Goal: Task Accomplishment & Management: Use online tool/utility

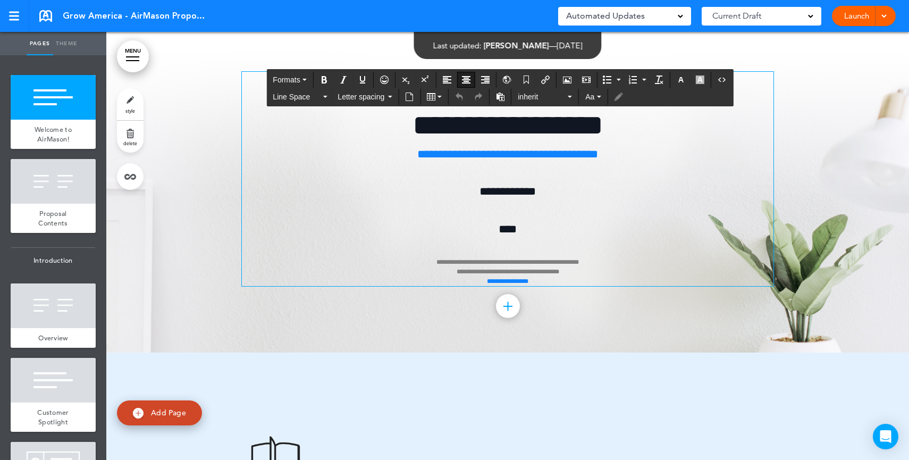
click at [546, 213] on p "**********" at bounding box center [508, 234] width 532 height 104
click at [570, 79] on icon "Airmason image" at bounding box center [567, 80] width 9 height 9
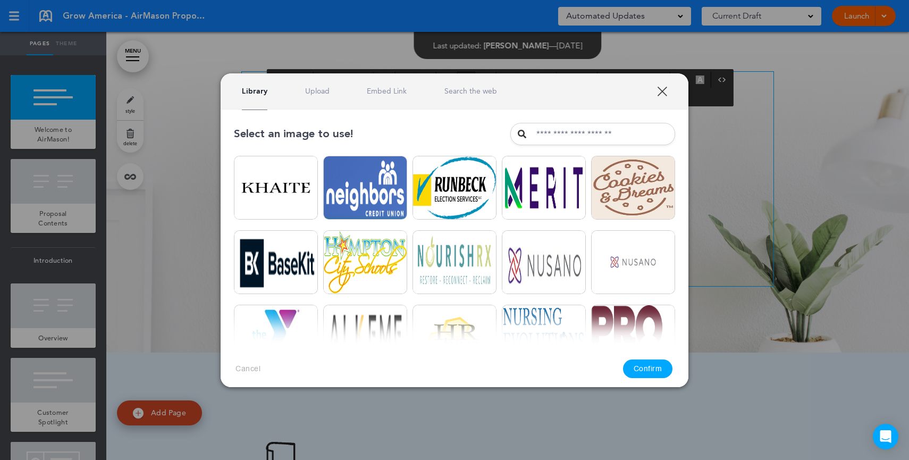
click at [313, 101] on div "Library Upload Embed Link Search the web" at bounding box center [455, 91] width 468 height 36
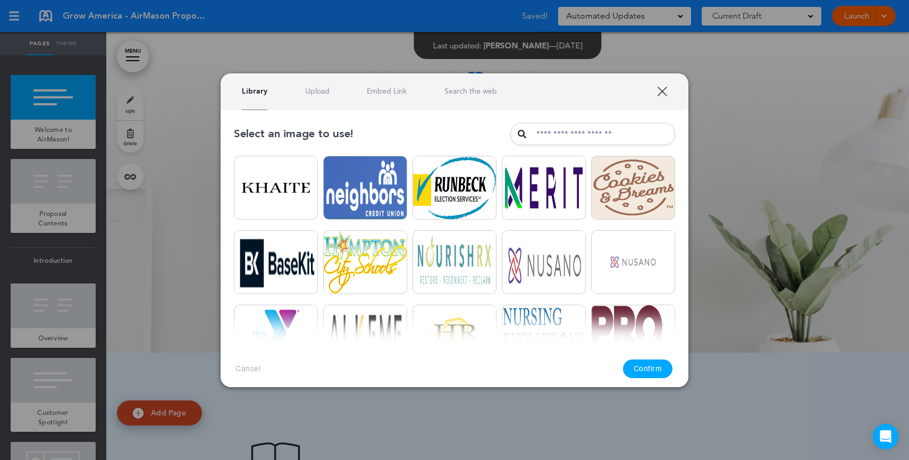
click at [314, 98] on div "Library Upload Embed Link Search the web" at bounding box center [455, 91] width 468 height 36
click at [316, 93] on link "Upload" at bounding box center [317, 91] width 24 height 10
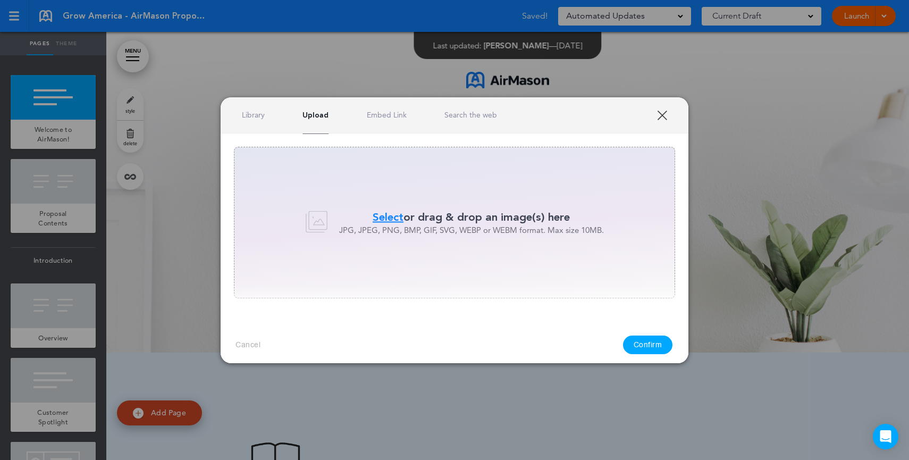
click at [387, 214] on span "Select" at bounding box center [388, 217] width 31 height 15
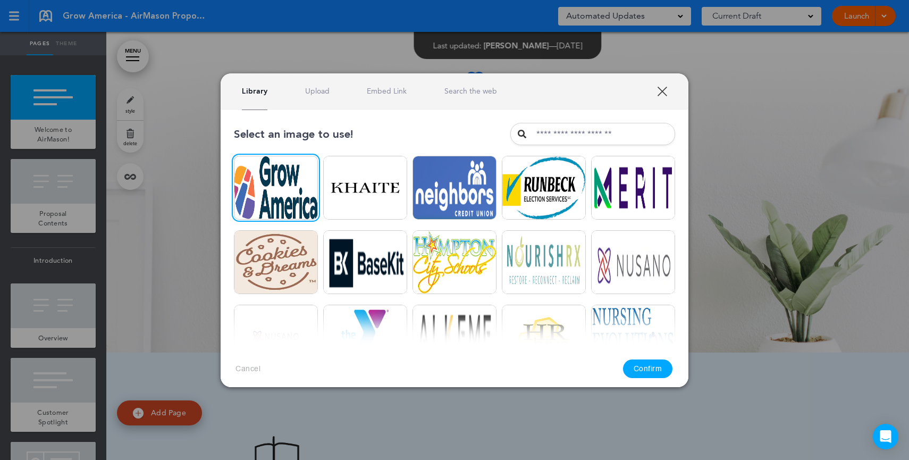
click at [657, 373] on button "Confirm" at bounding box center [648, 369] width 50 height 19
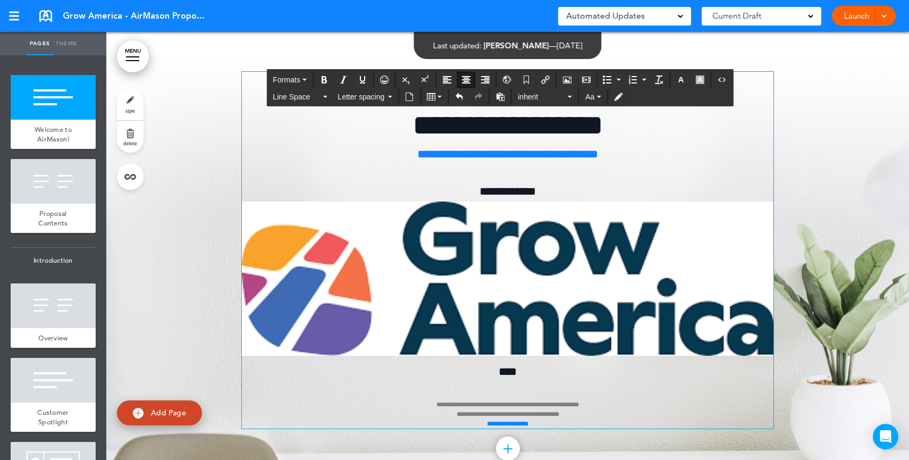
click at [538, 244] on img at bounding box center [508, 279] width 532 height 155
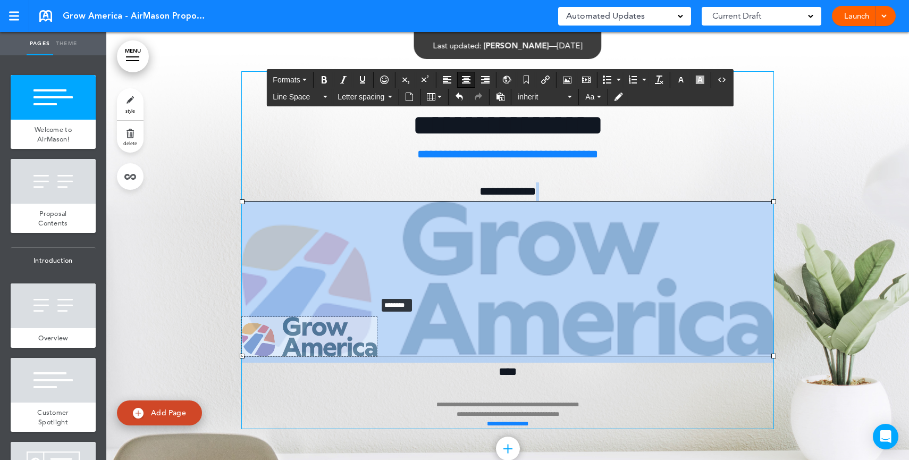
drag, startPoint x: 769, startPoint y: 202, endPoint x: 413, endPoint y: 318, distance: 374.2
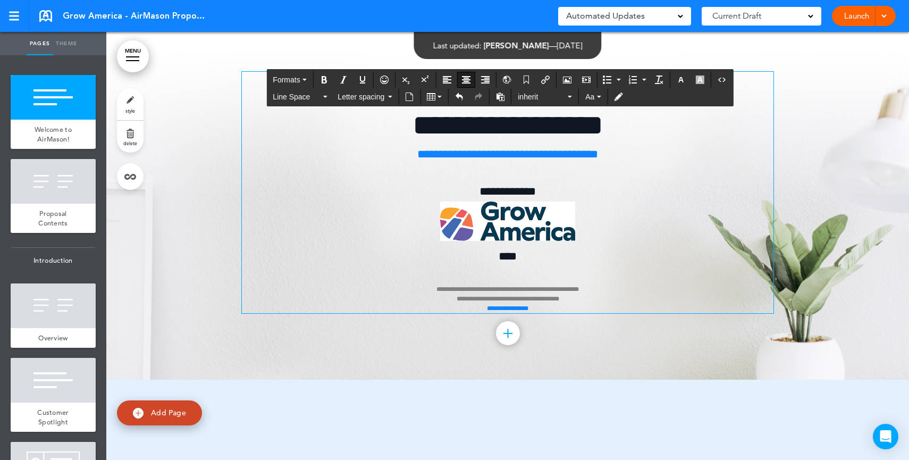
click at [508, 253] on span "****" at bounding box center [508, 257] width 18 height 12
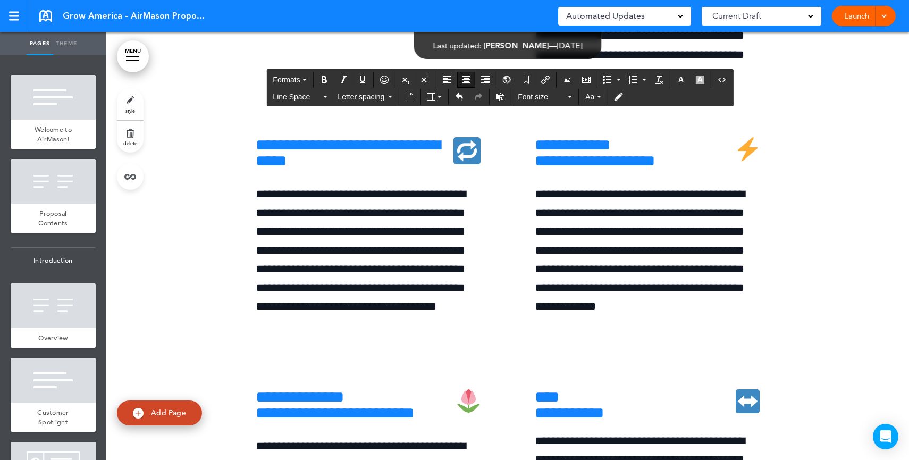
scroll to position [3531, 0]
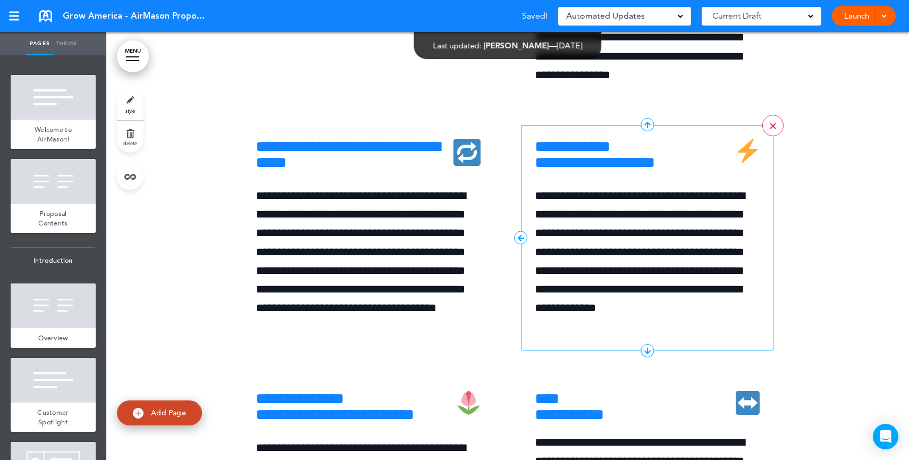
click at [764, 136] on link ">" at bounding box center [773, 125] width 21 height 21
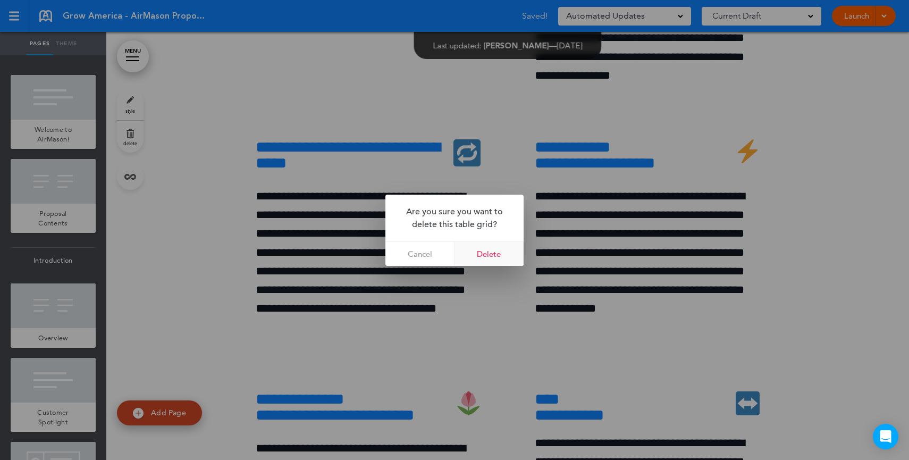
click at [490, 250] on link "Delete" at bounding box center [489, 254] width 69 height 24
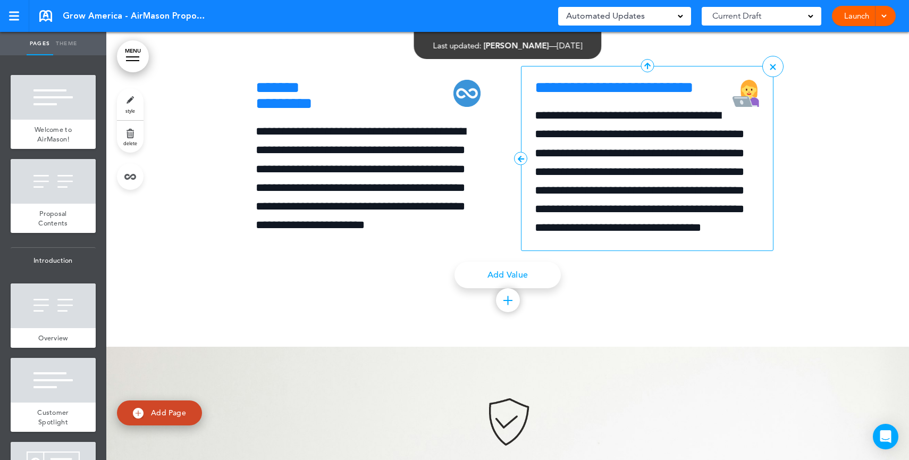
scroll to position [4695, 0]
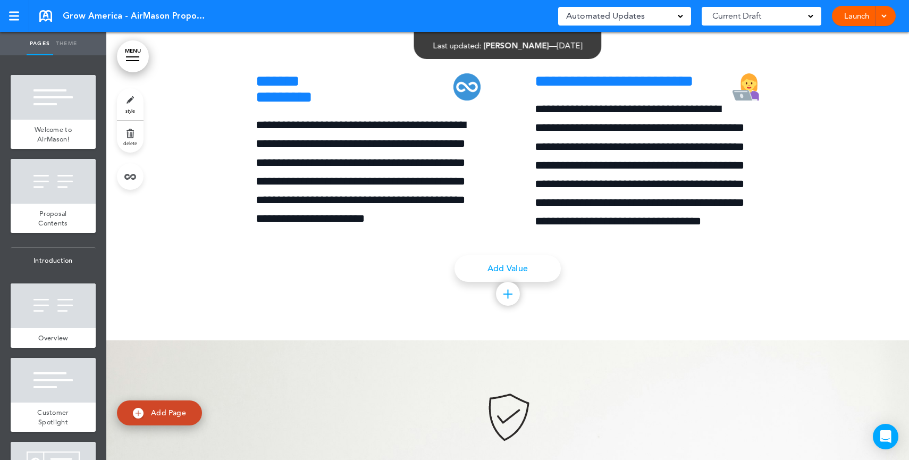
click at [0, 0] on link ">" at bounding box center [0, 0] width 0 height 0
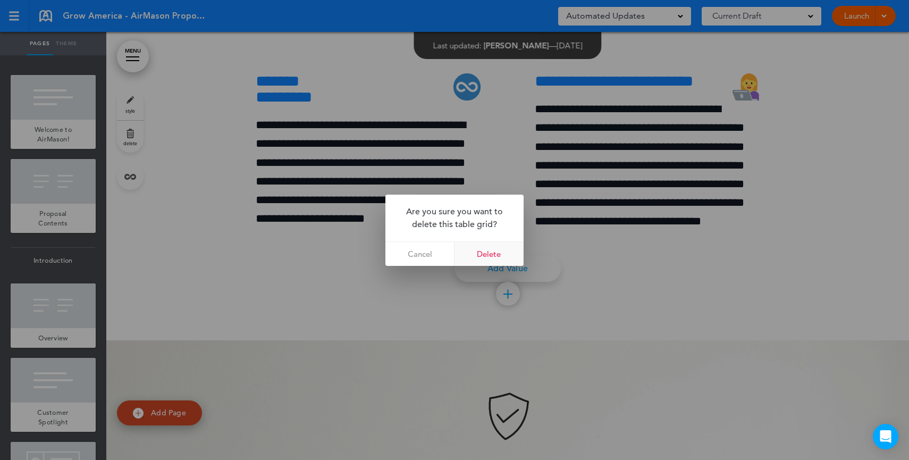
click at [500, 256] on link "Delete" at bounding box center [489, 254] width 69 height 24
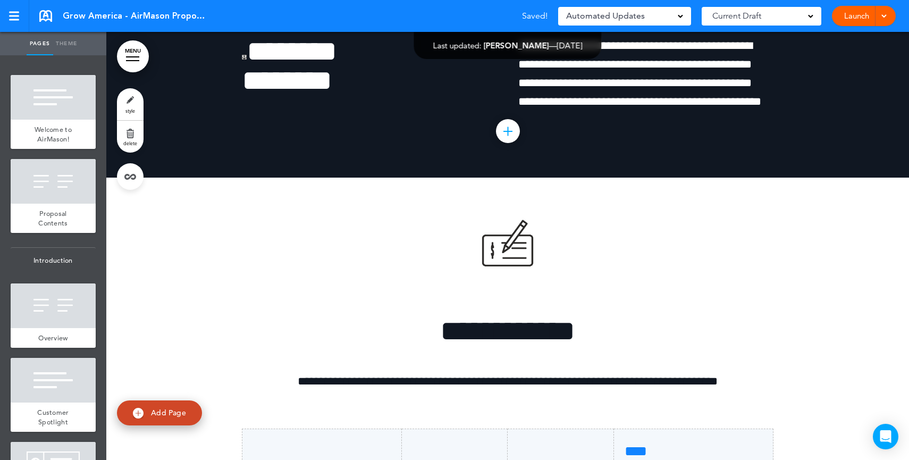
scroll to position [5811, 0]
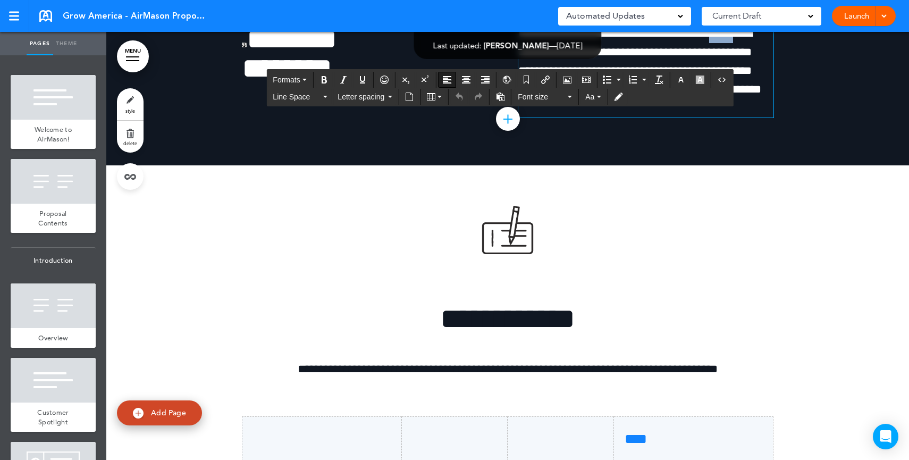
drag, startPoint x: 748, startPoint y: 182, endPoint x: 727, endPoint y: 181, distance: 21.3
click at [727, 96] on span "**********" at bounding box center [640, 62] width 243 height 68
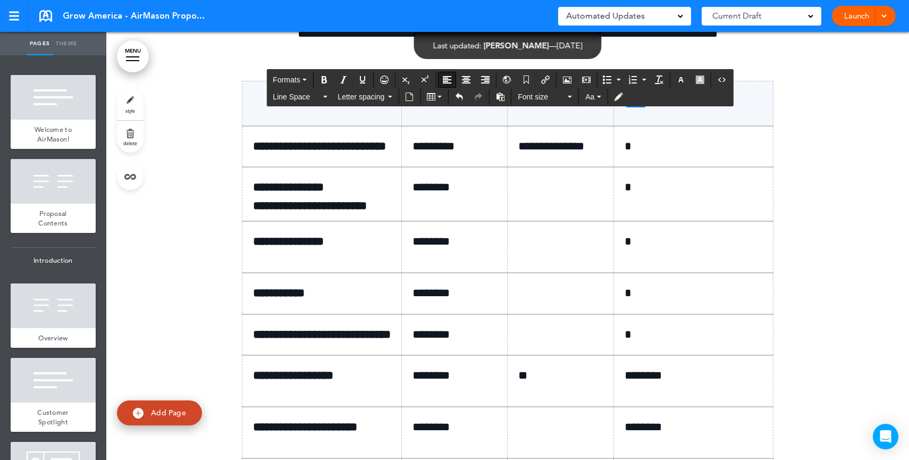
scroll to position [6164, 0]
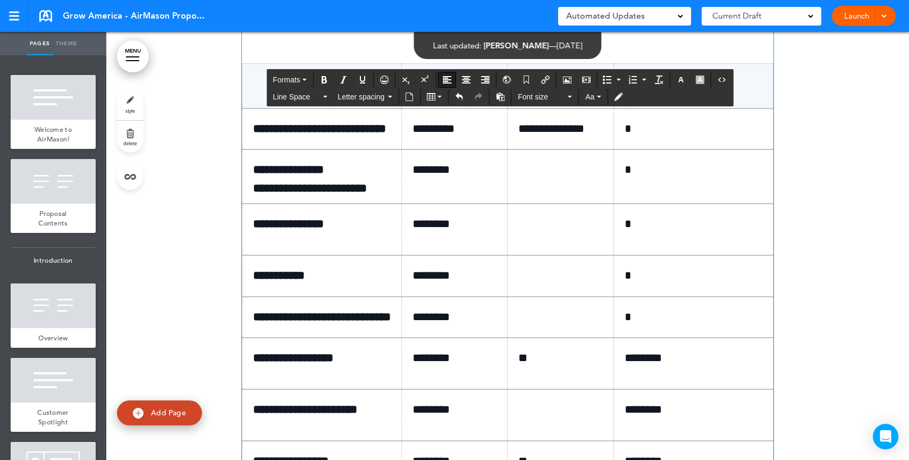
click at [407, 149] on td "*********" at bounding box center [455, 128] width 106 height 41
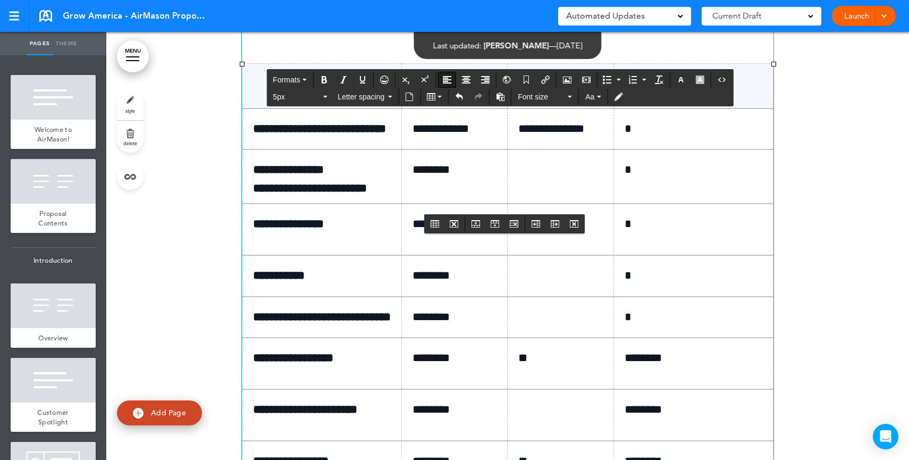
click at [519, 138] on p "**********" at bounding box center [565, 129] width 93 height 19
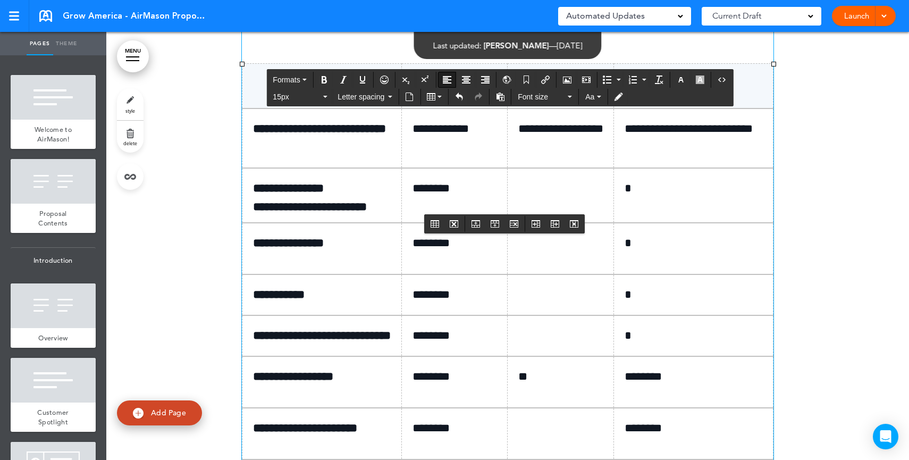
scroll to position [6165, 0]
click at [546, 222] on td at bounding box center [561, 195] width 106 height 54
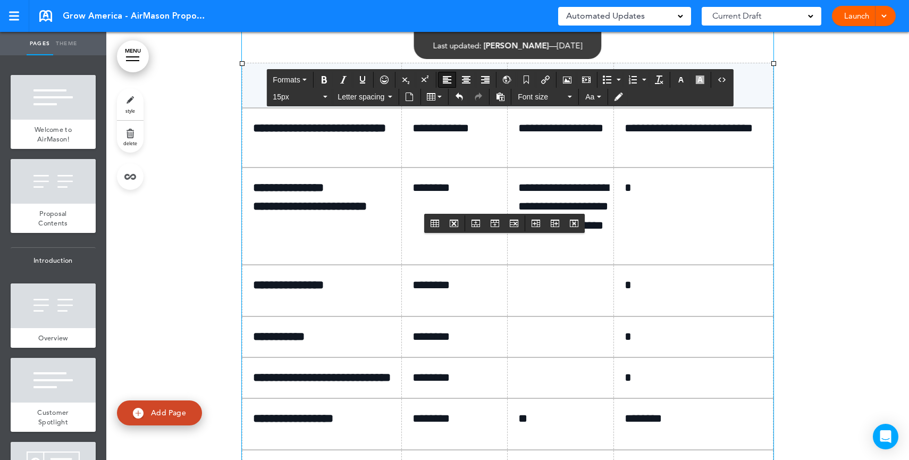
click at [686, 265] on td "*" at bounding box center [694, 216] width 160 height 97
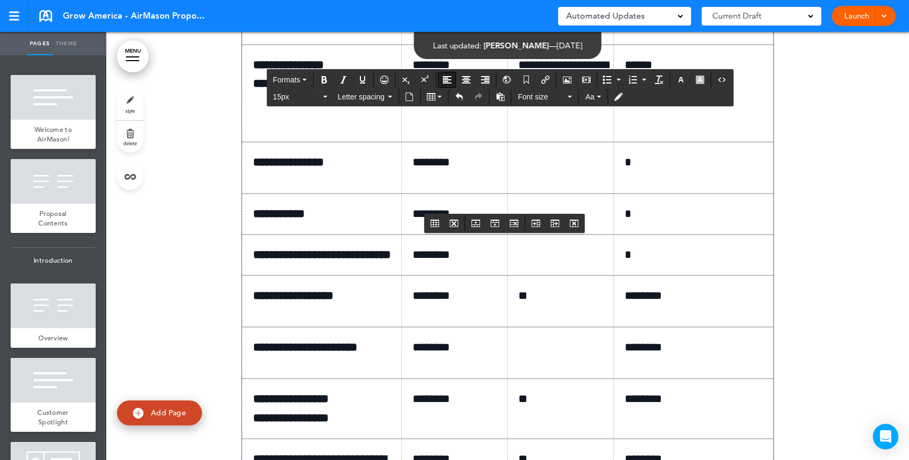
scroll to position [6294, 0]
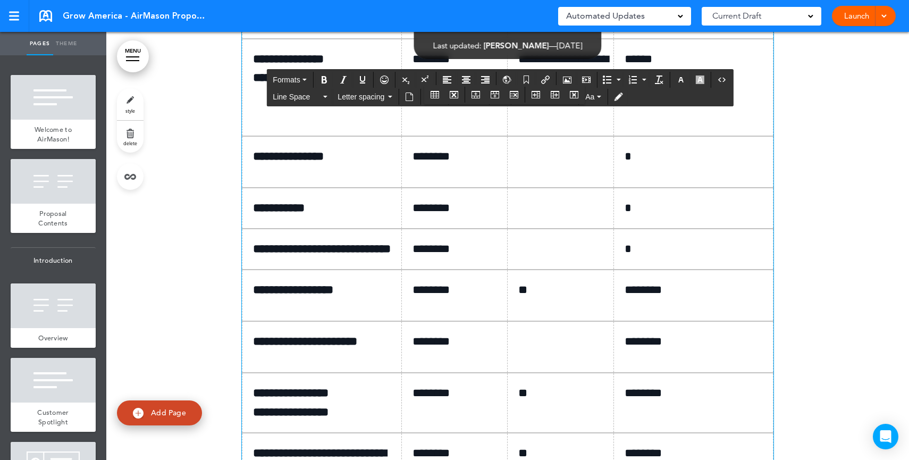
drag, startPoint x: 660, startPoint y: 318, endPoint x: 503, endPoint y: 320, distance: 157.4
click at [651, 166] on p "*" at bounding box center [698, 156] width 146 height 19
click at [503, 188] on td "********" at bounding box center [455, 162] width 106 height 52
click at [539, 164] on p at bounding box center [565, 156] width 93 height 15
click at [565, 164] on p "*********" at bounding box center [565, 156] width 93 height 15
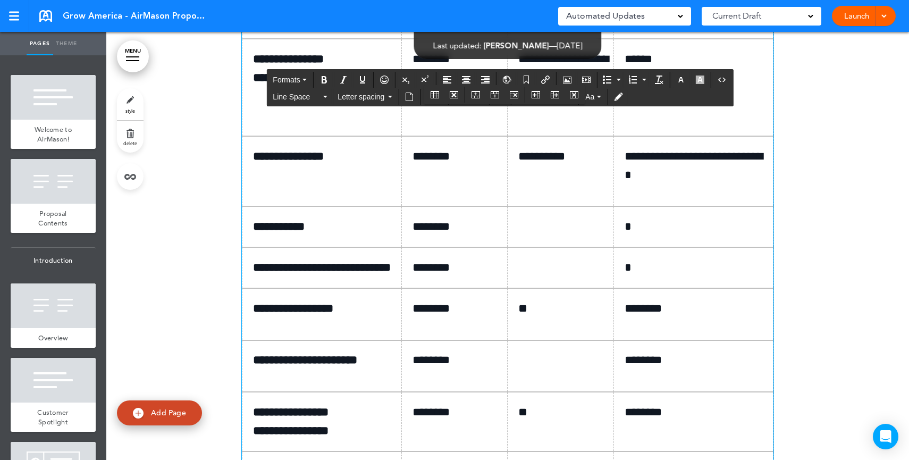
click at [560, 247] on td at bounding box center [561, 226] width 106 height 41
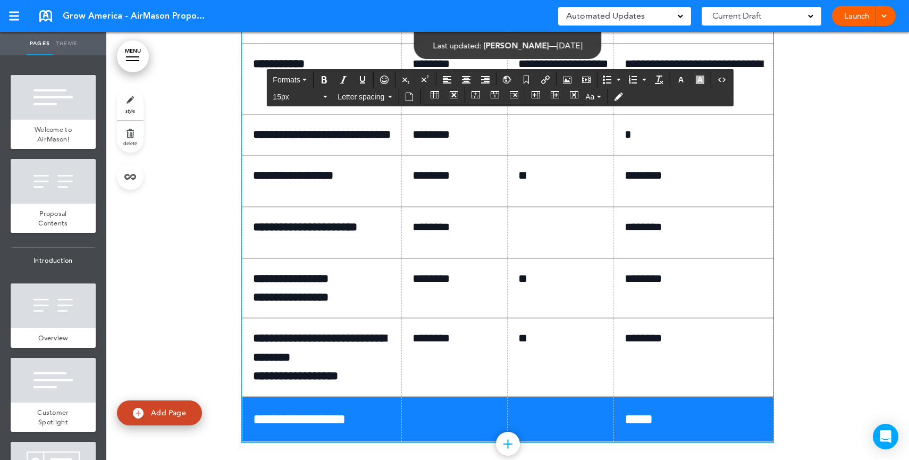
scroll to position [6498, 0]
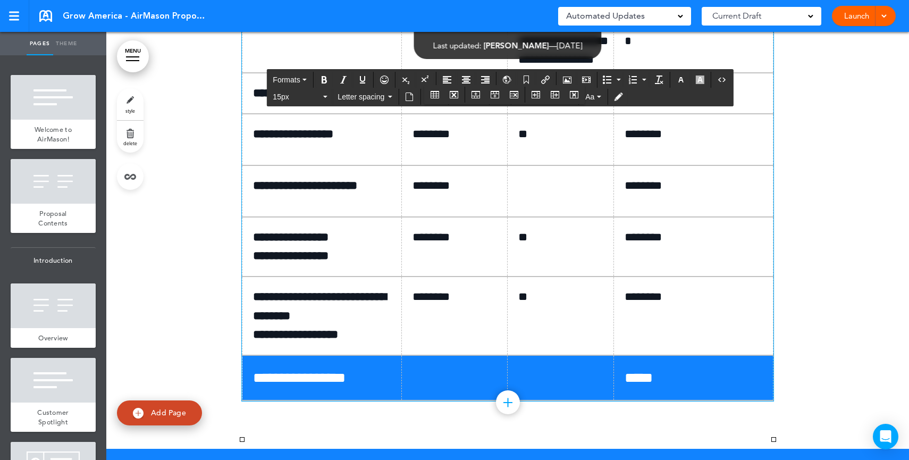
click at [660, 114] on td "*" at bounding box center [694, 93] width 160 height 41
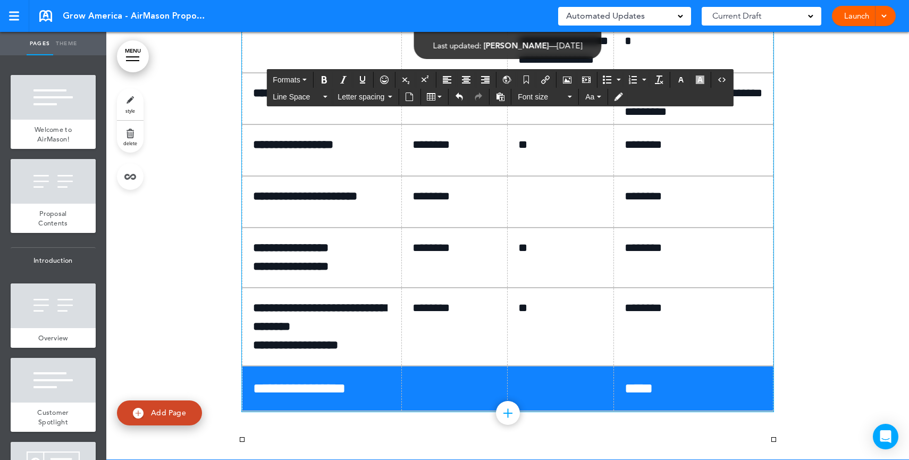
click at [564, 228] on td at bounding box center [561, 202] width 106 height 52
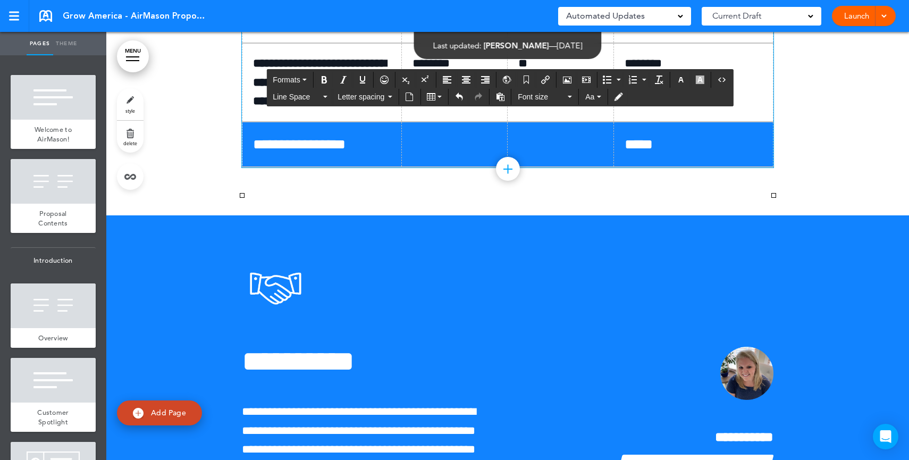
scroll to position [6888, 0]
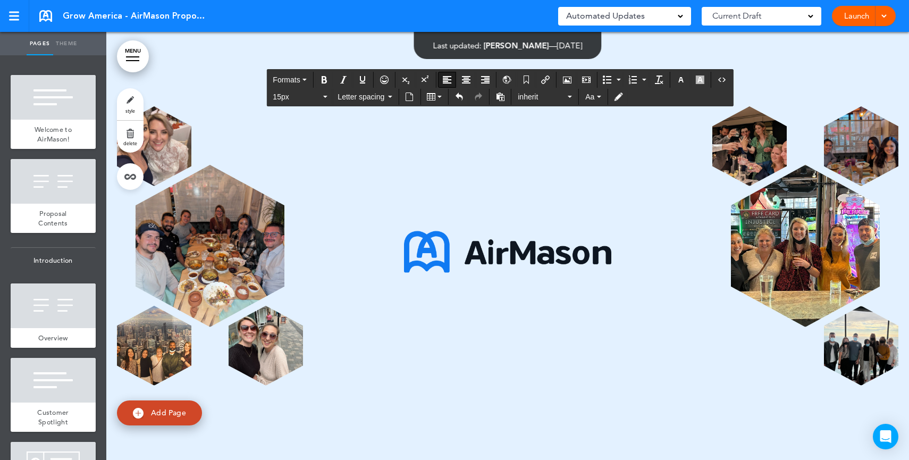
scroll to position [7525, 0]
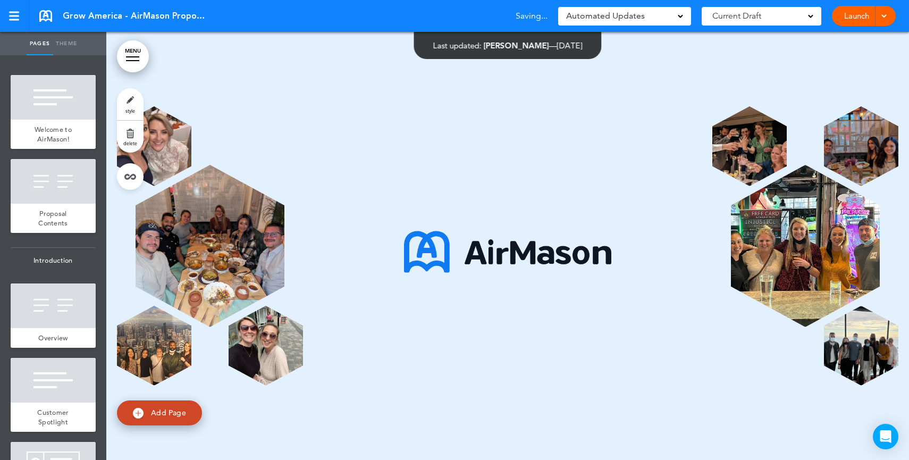
click at [856, 19] on link "Launch" at bounding box center [857, 16] width 34 height 20
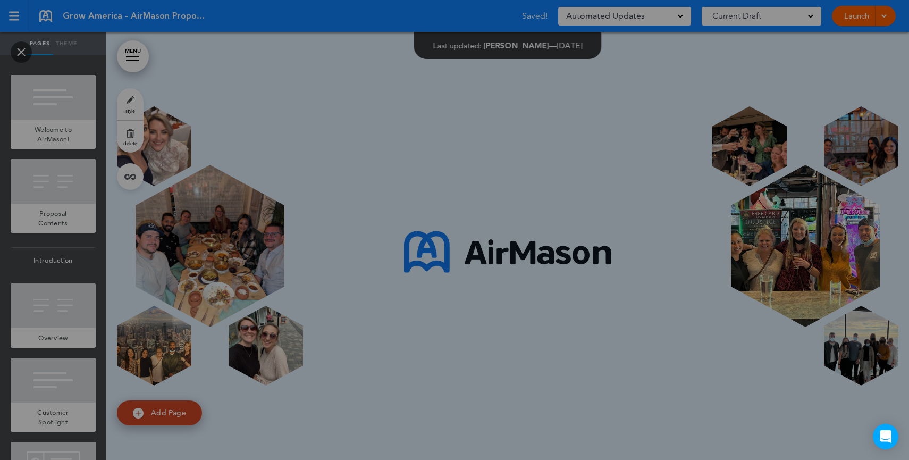
scroll to position [0, 0]
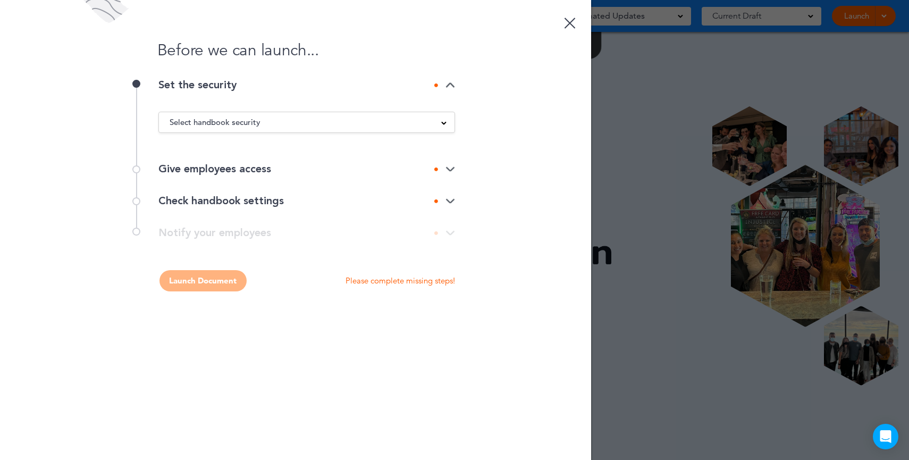
click at [236, 129] on span "Select handbook security" at bounding box center [215, 122] width 91 height 15
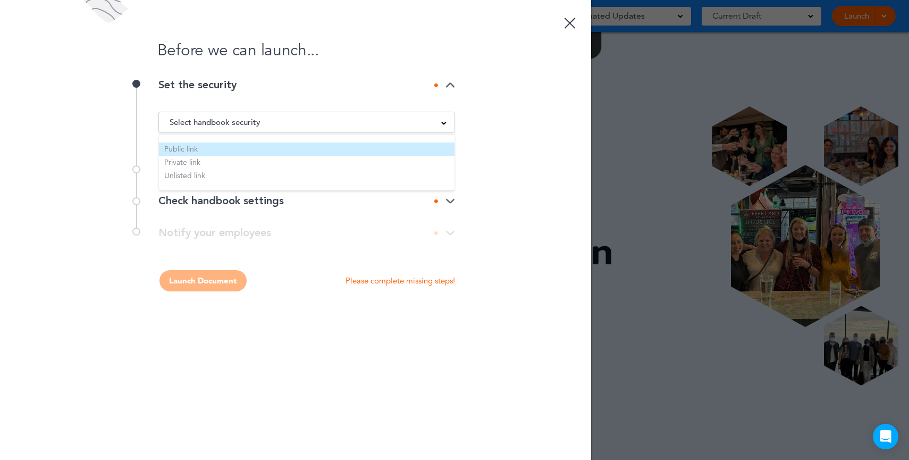
click at [198, 153] on li "Public link" at bounding box center [307, 149] width 296 height 13
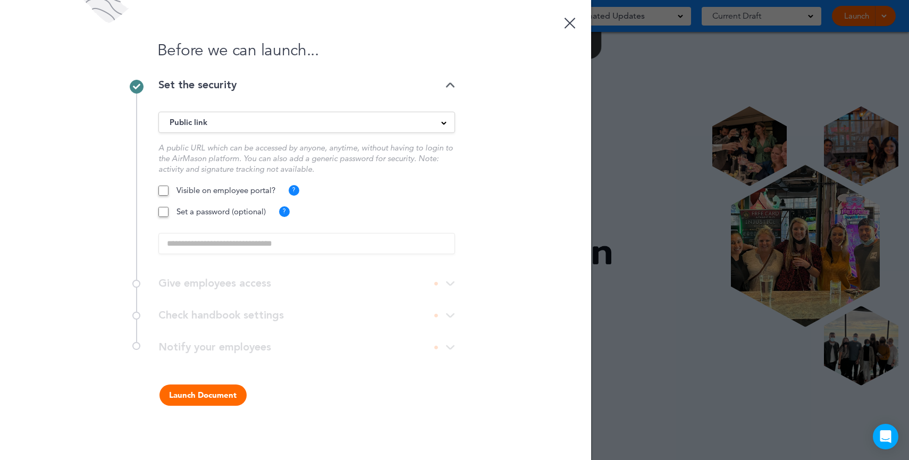
click at [169, 215] on div "Set a password (optional) ? Add a generic password for security." at bounding box center [306, 211] width 297 height 11
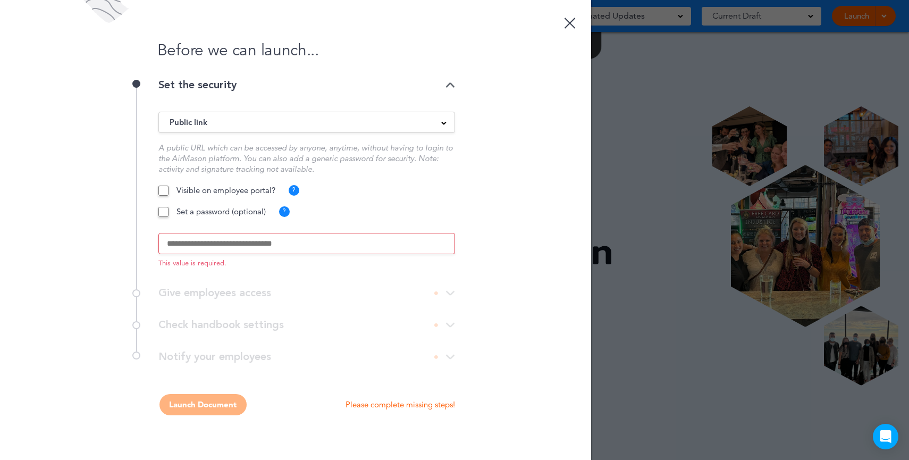
click at [191, 237] on input "text" at bounding box center [306, 243] width 297 height 21
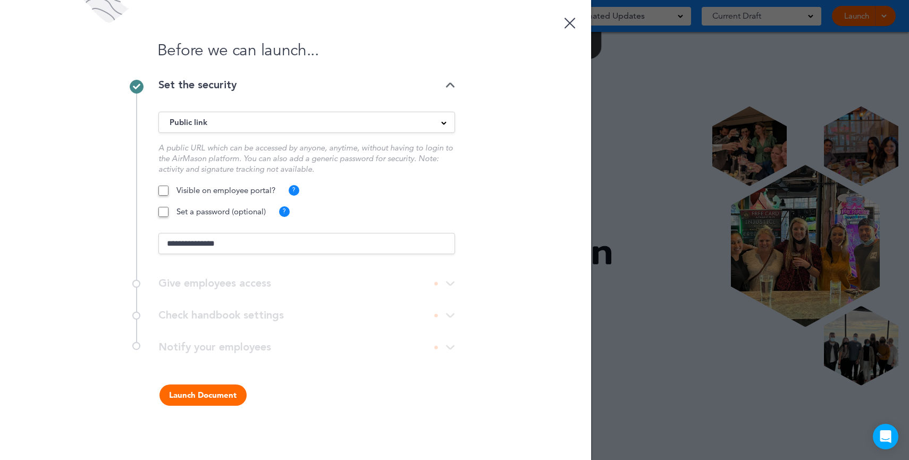
type input "**********"
click at [215, 398] on button "Launch Document" at bounding box center [203, 395] width 87 height 21
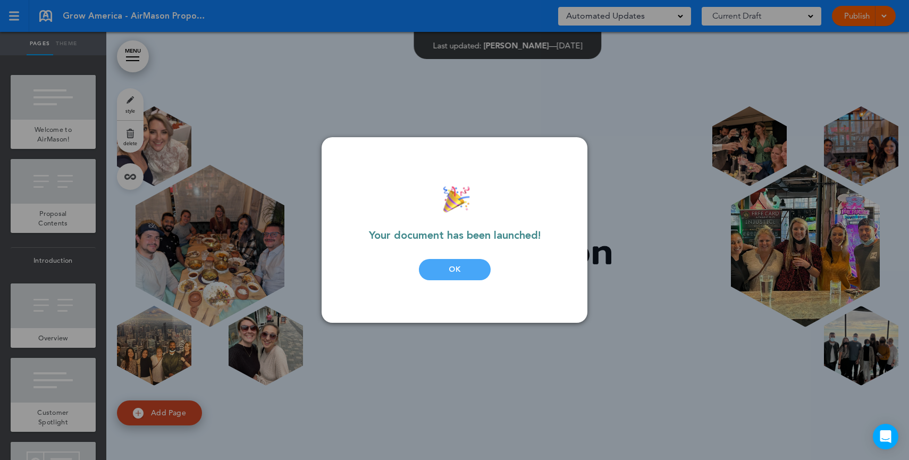
drag, startPoint x: 455, startPoint y: 268, endPoint x: 31, endPoint y: 181, distance: 432.0
click at [455, 268] on div "OK" at bounding box center [455, 269] width 72 height 21
